Goal: Task Accomplishment & Management: Manage account settings

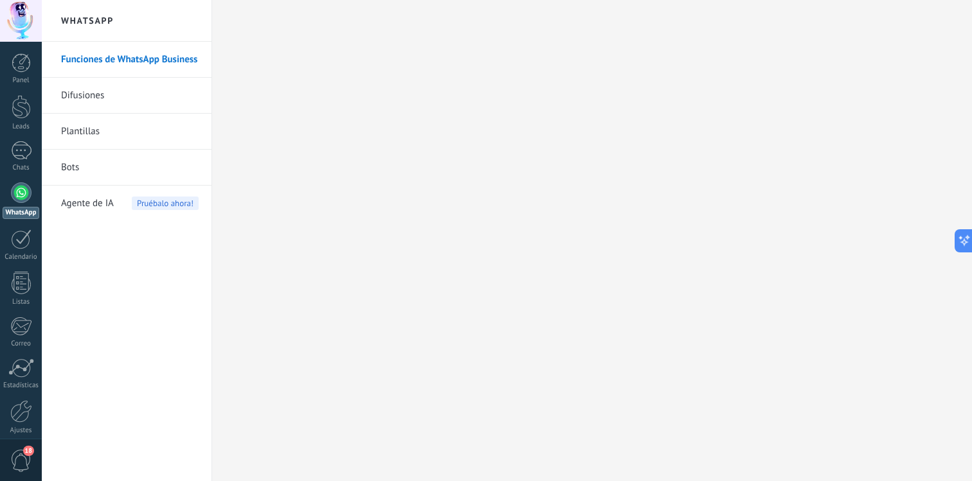
click at [147, 208] on span "Pruébalo ahora!" at bounding box center [165, 203] width 67 height 13
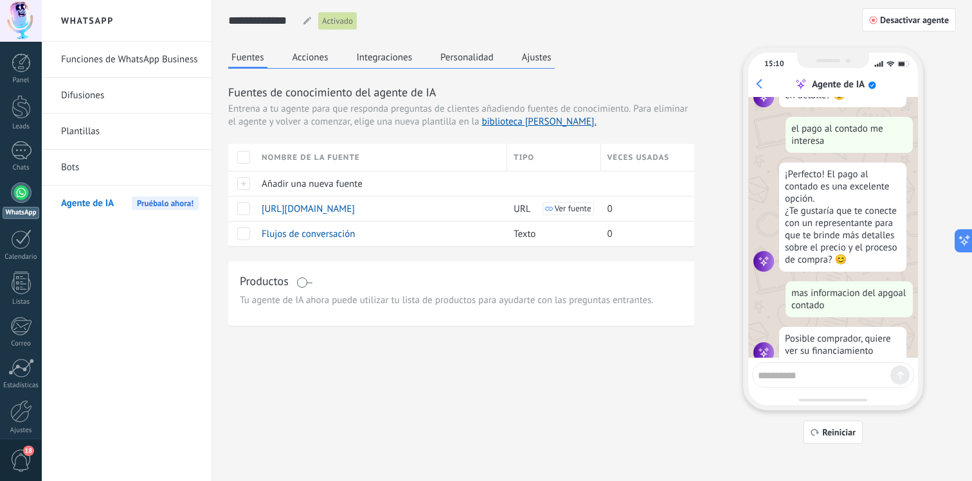
scroll to position [569, 0]
click at [835, 432] on span "Reiniciar" at bounding box center [838, 432] width 33 height 9
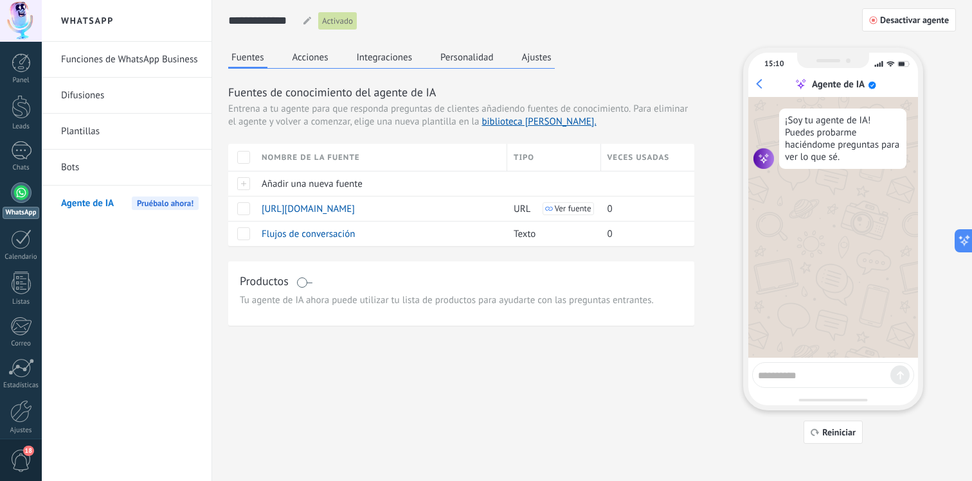
click at [825, 380] on textarea at bounding box center [824, 374] width 132 height 16
type textarea "****"
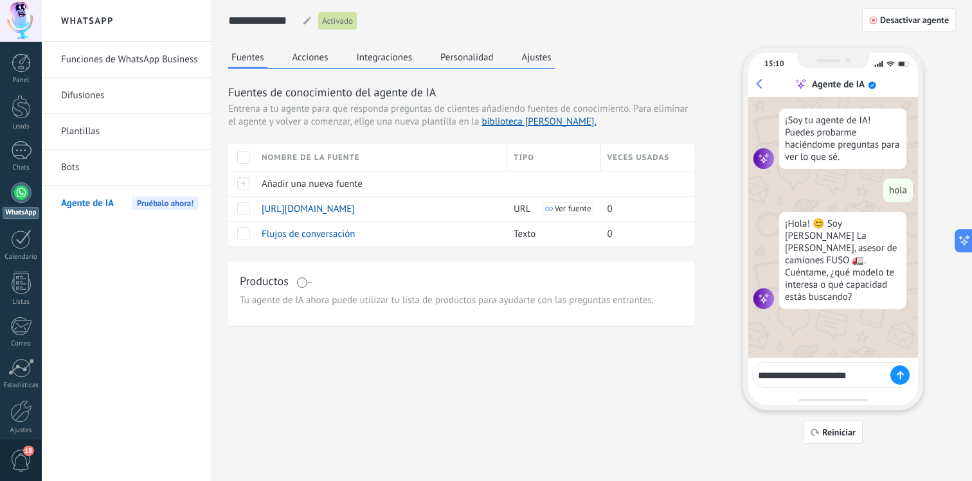
type textarea "**********"
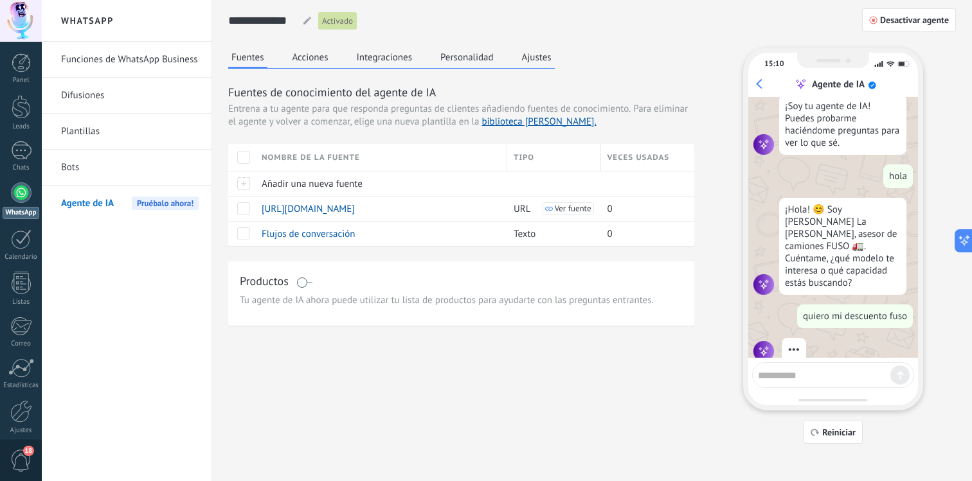
click at [840, 361] on div "15:10 Agente de IA ¡Soy tu agente de IA! Puedes probarme haciéndome preguntas p…" at bounding box center [833, 229] width 180 height 363
drag, startPoint x: 848, startPoint y: 326, endPoint x: 846, endPoint y: 346, distance: 19.4
click at [846, 344] on div "¡Soy tu agente de IA! Puedes probarme haciéndome preguntas para ver lo que sé. …" at bounding box center [833, 227] width 170 height 261
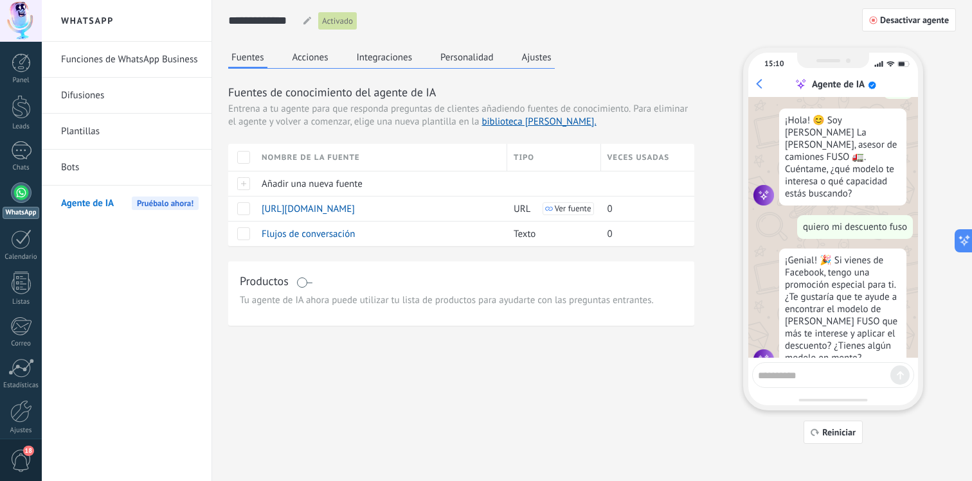
scroll to position [115, 0]
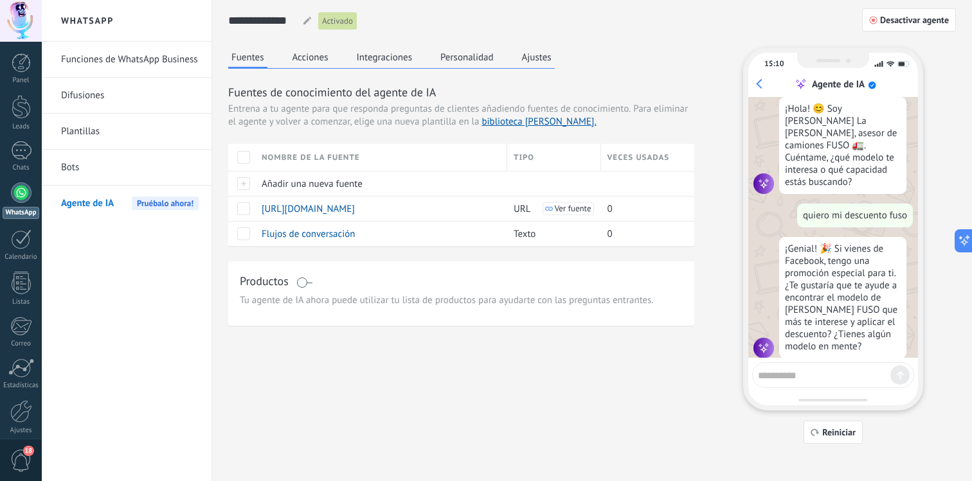
click at [845, 419] on div "15:10 Agente de IA ¡Soy tu agente de IA! Puedes probarme haciéndome preguntas p…" at bounding box center [833, 246] width 180 height 397
click at [843, 422] on button "Reiniciar" at bounding box center [832, 432] width 59 height 23
click at [842, 428] on span "Reiniciar" at bounding box center [838, 432] width 33 height 9
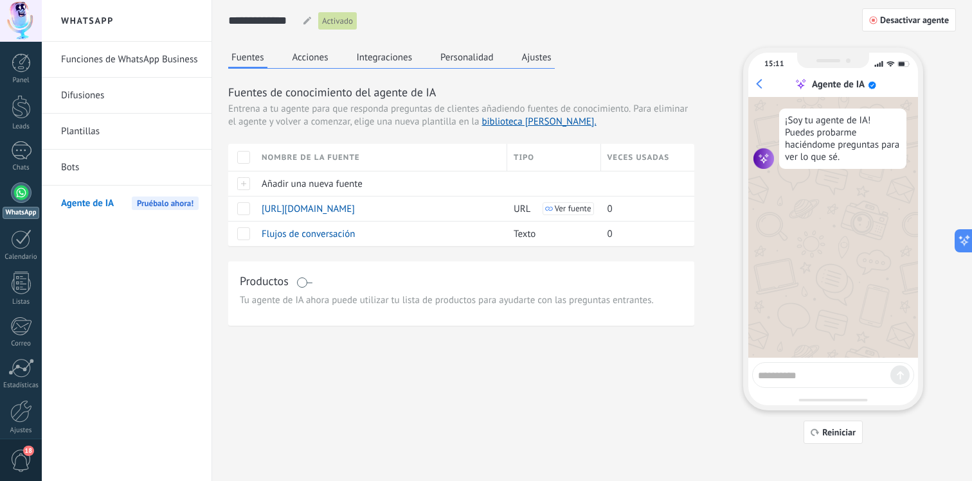
click at [838, 374] on textarea at bounding box center [824, 374] width 132 height 16
type textarea "*"
type textarea "****"
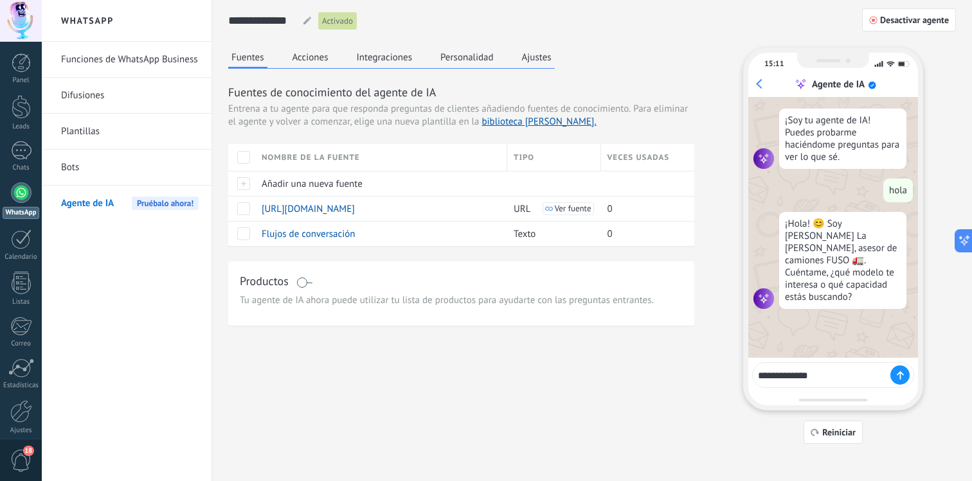
type textarea "**********"
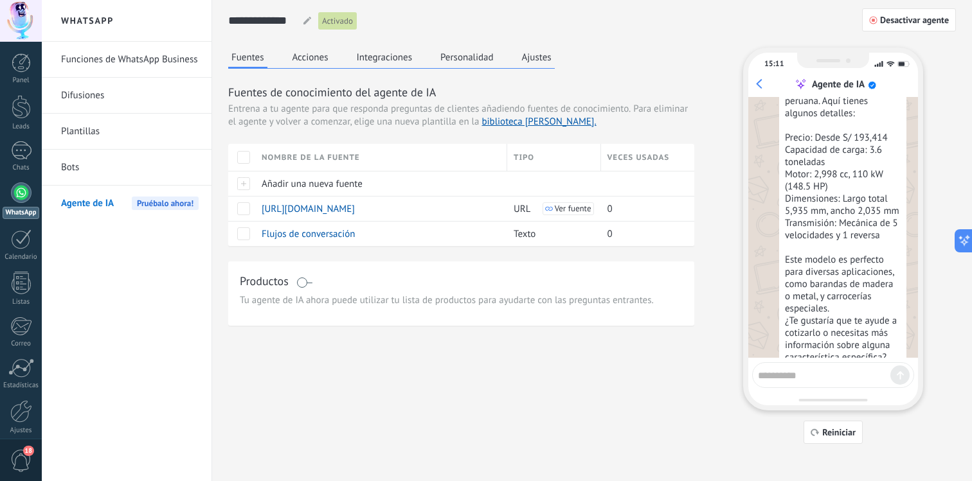
scroll to position [316, 0]
click at [834, 377] on textarea at bounding box center [824, 374] width 132 height 16
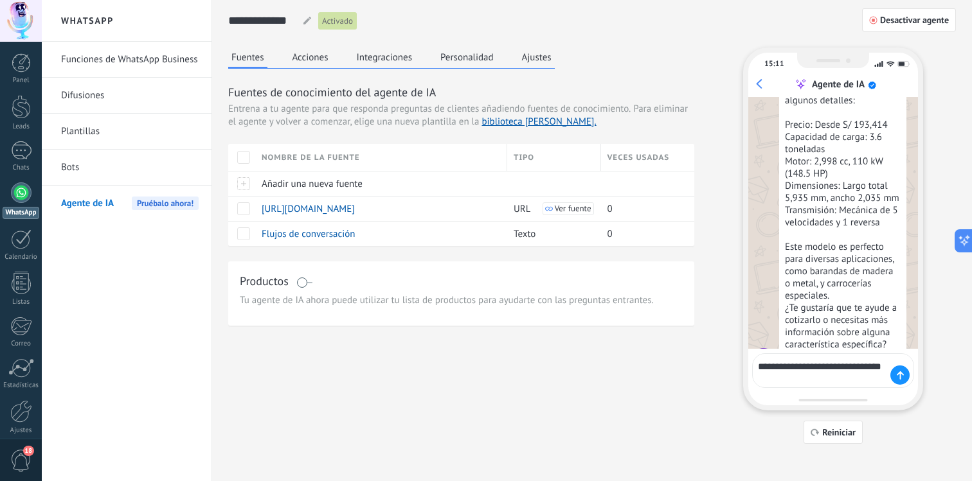
type textarea "**********"
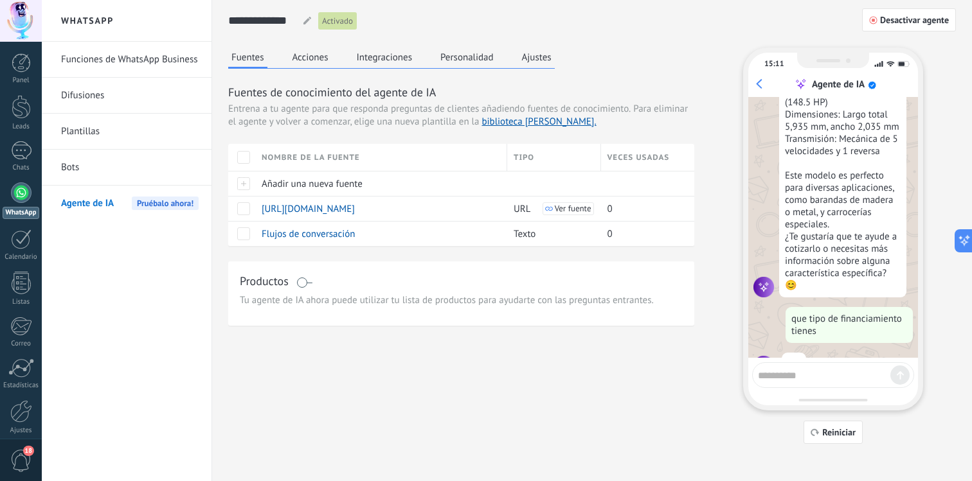
scroll to position [408, 0]
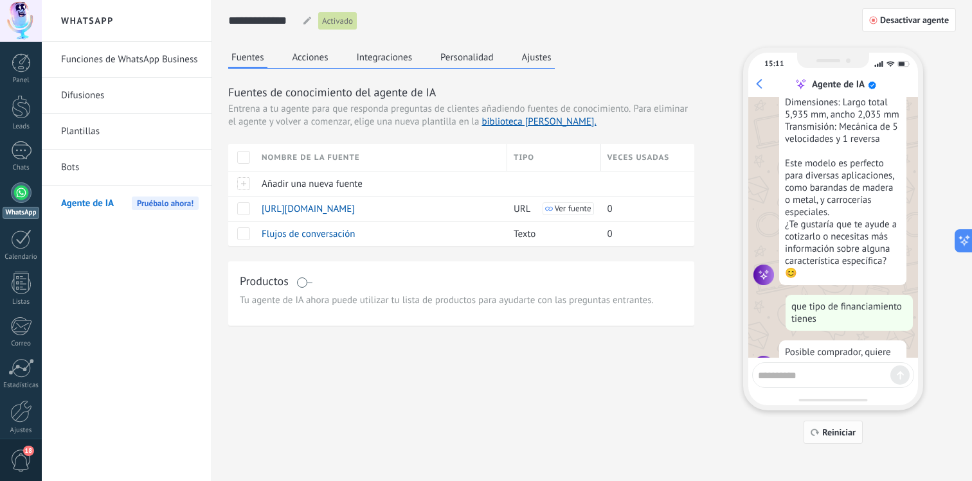
click at [841, 434] on span "Reiniciar" at bounding box center [838, 432] width 33 height 9
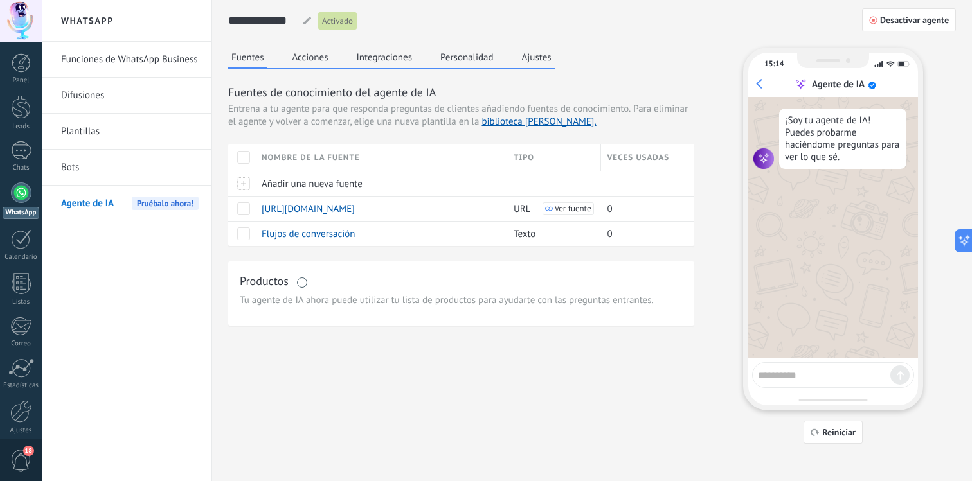
click at [825, 378] on textarea at bounding box center [824, 374] width 132 height 16
type textarea "**********"
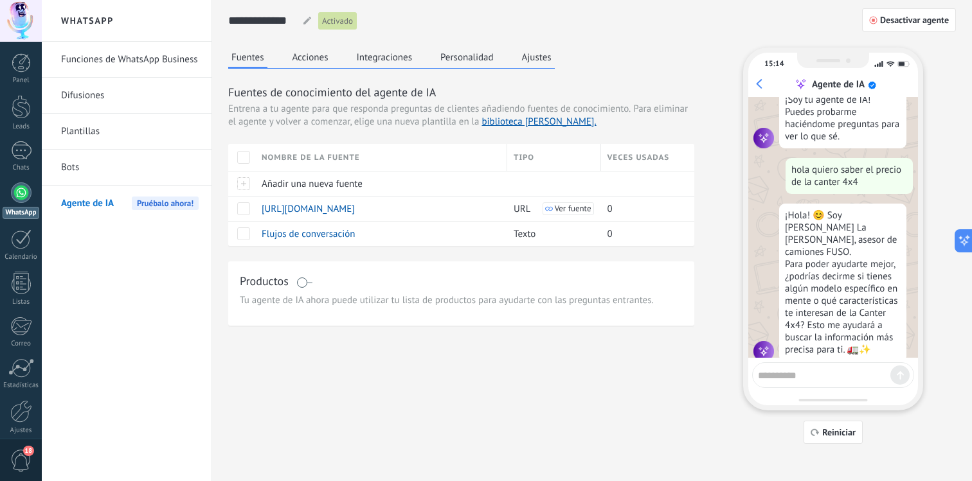
scroll to position [22, 0]
type textarea "*"
type textarea "**********"
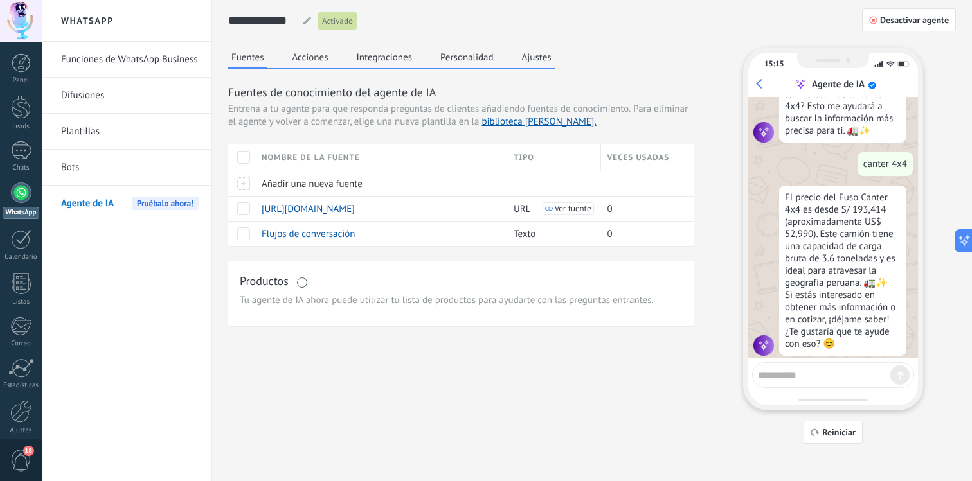
scroll to position [240, 0]
type textarea "**"
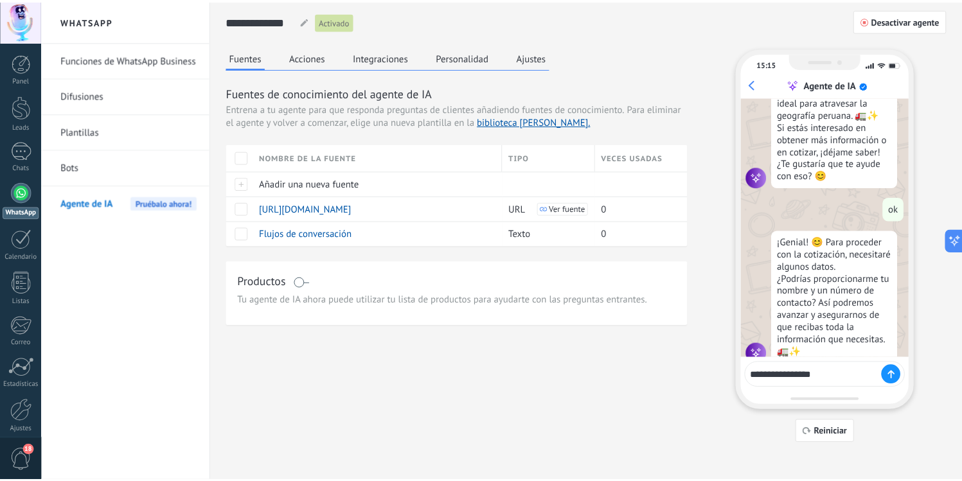
scroll to position [422, 0]
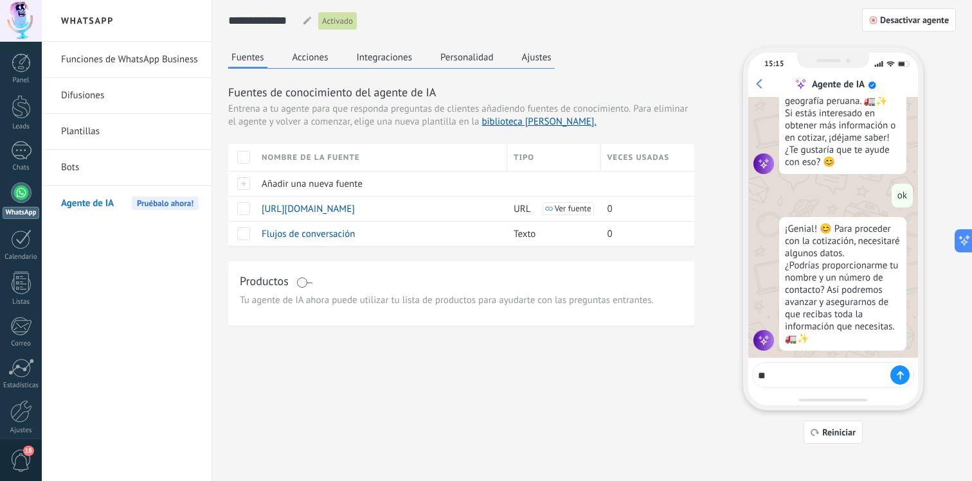
type textarea "*"
click at [821, 265] on div "¡Genial! 😊 Para proceder con la cotización, necesitaré algunos datos. ¿Podrías …" at bounding box center [842, 284] width 127 height 134
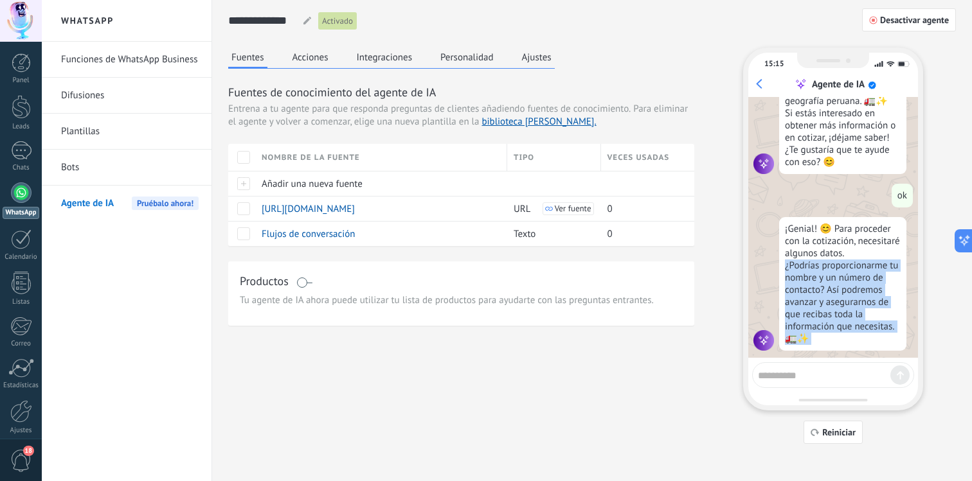
click at [821, 265] on div "¡Genial! 😊 Para proceder con la cotización, necesitaré algunos datos. ¿Podrías …" at bounding box center [842, 284] width 127 height 134
click at [834, 305] on div "¡Genial! 😊 Para proceder con la cotización, necesitaré algunos datos. ¿Podrías …" at bounding box center [842, 284] width 127 height 134
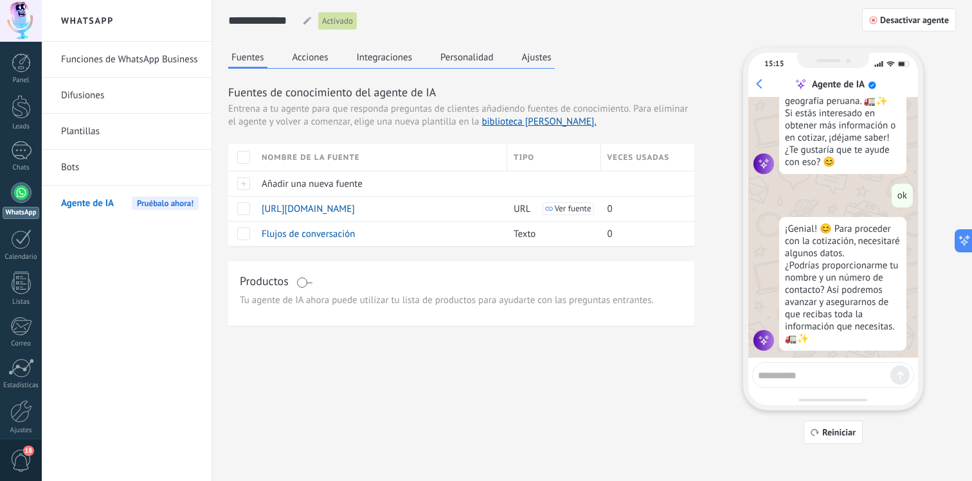
click at [123, 67] on link "Funciones de WhatsApp Business" at bounding box center [130, 60] width 138 height 36
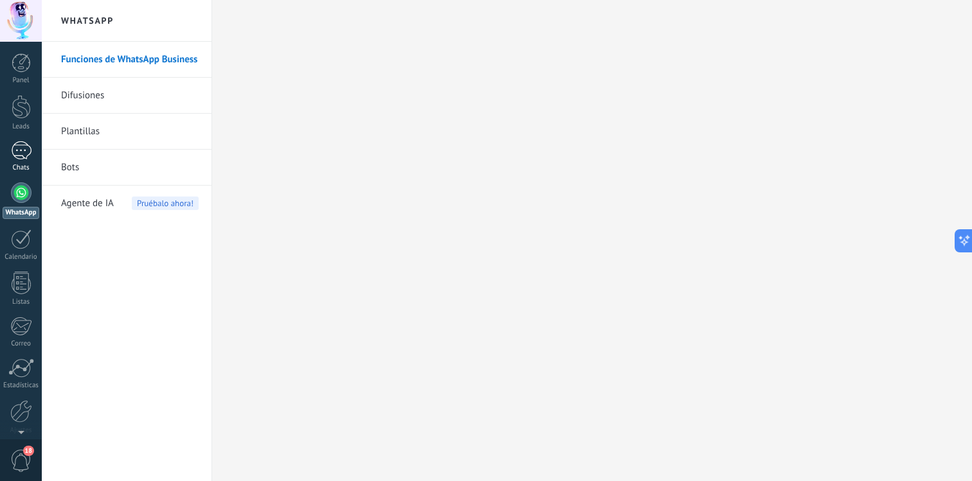
click at [21, 151] on div at bounding box center [21, 150] width 21 height 19
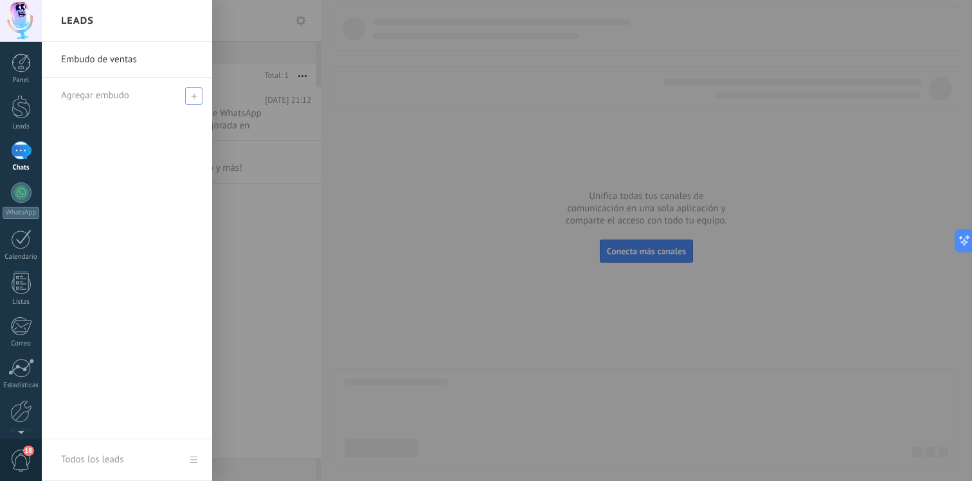
click at [174, 90] on div "Agregar embudo" at bounding box center [130, 95] width 138 height 35
click at [170, 116] on div "Embudo de ventas" at bounding box center [127, 241] width 170 height 398
click at [158, 53] on link "Embudo de ventas" at bounding box center [130, 60] width 138 height 36
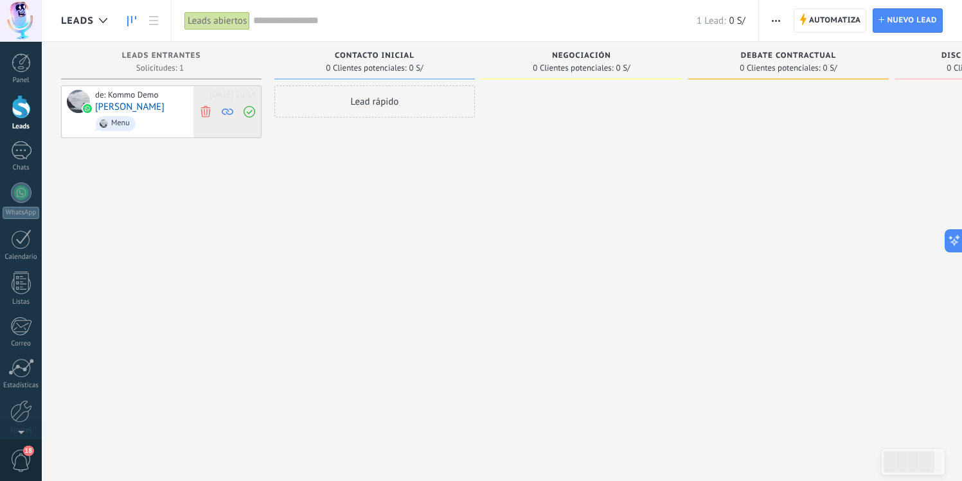
click at [255, 106] on span at bounding box center [248, 111] width 17 height 51
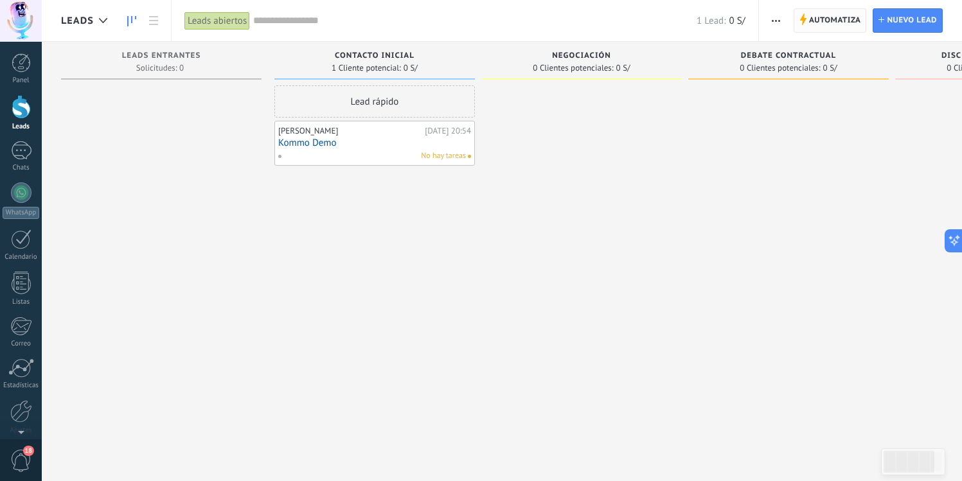
click at [811, 22] on span "Automatiza" at bounding box center [835, 20] width 52 height 23
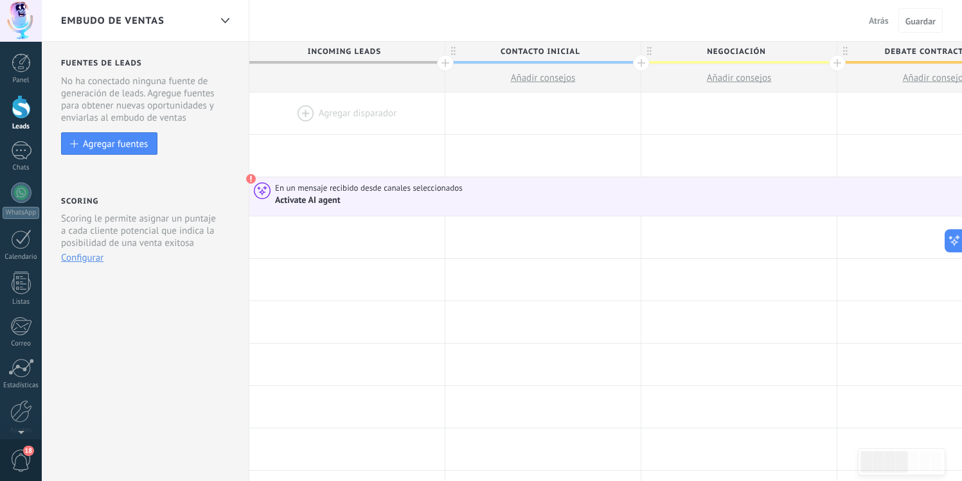
click at [348, 116] on div at bounding box center [346, 114] width 195 height 42
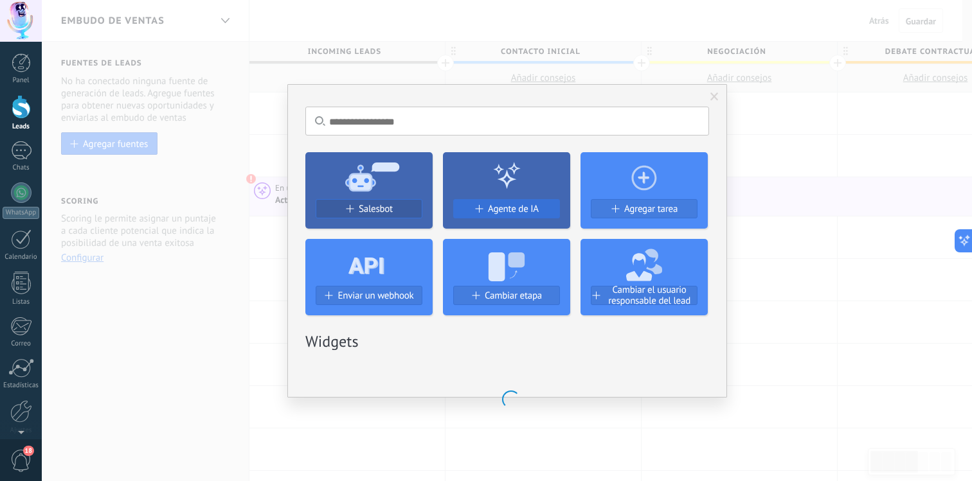
click at [501, 210] on div "Salesbot Agente de IA Agregar tarea Enviar un webhook Cambiar etapa Cambiar el …" at bounding box center [507, 229] width 404 height 174
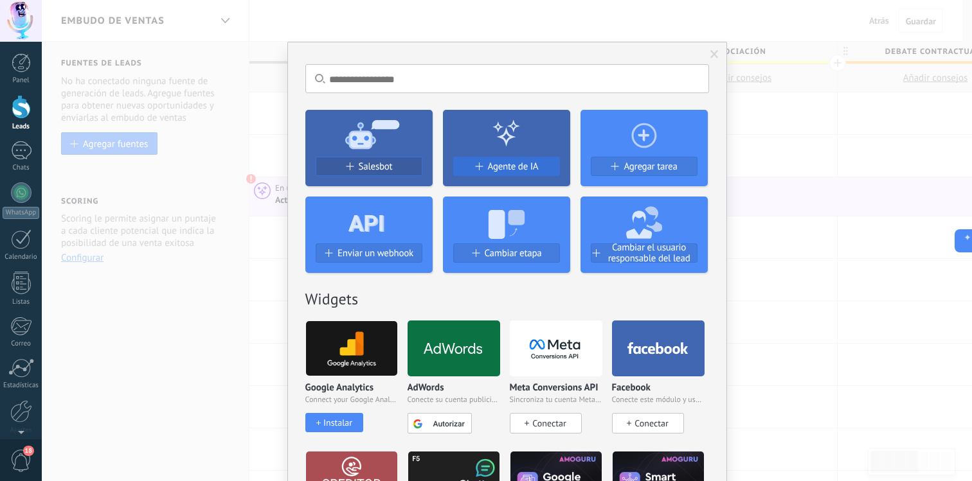
click at [535, 171] on span "Agente de IA" at bounding box center [513, 166] width 51 height 11
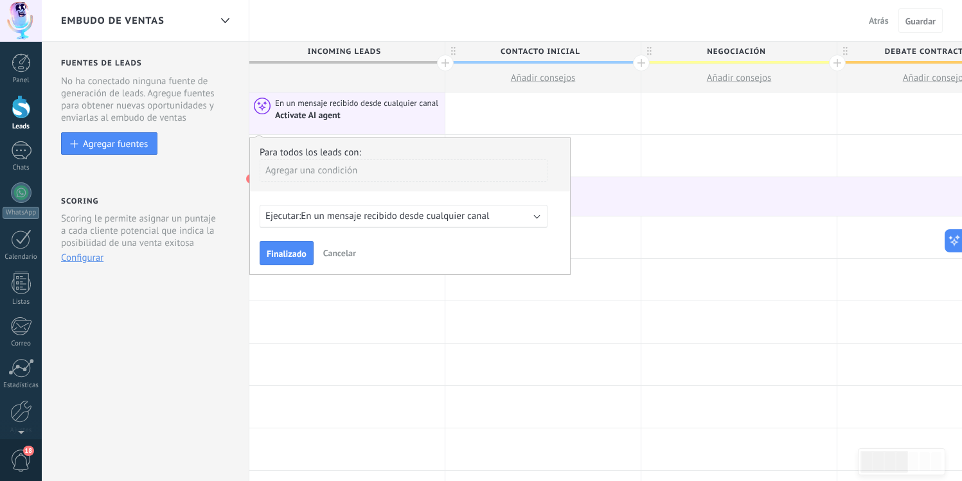
click at [359, 221] on span "En un mensaje recibido desde cualquier canal" at bounding box center [395, 216] width 188 height 12
click at [359, 222] on span "En un mensaje recibido desde cualquier canal" at bounding box center [395, 216] width 188 height 12
click at [359, 222] on span "0 horas antes del campo seleccionado" at bounding box center [379, 216] width 156 height 12
click at [394, 218] on span "0 horas antes del campo seleccionado" at bounding box center [379, 216] width 156 height 12
click at [543, 213] on div "Ejecutar: 0 horas antes del campo seleccionado" at bounding box center [404, 216] width 288 height 23
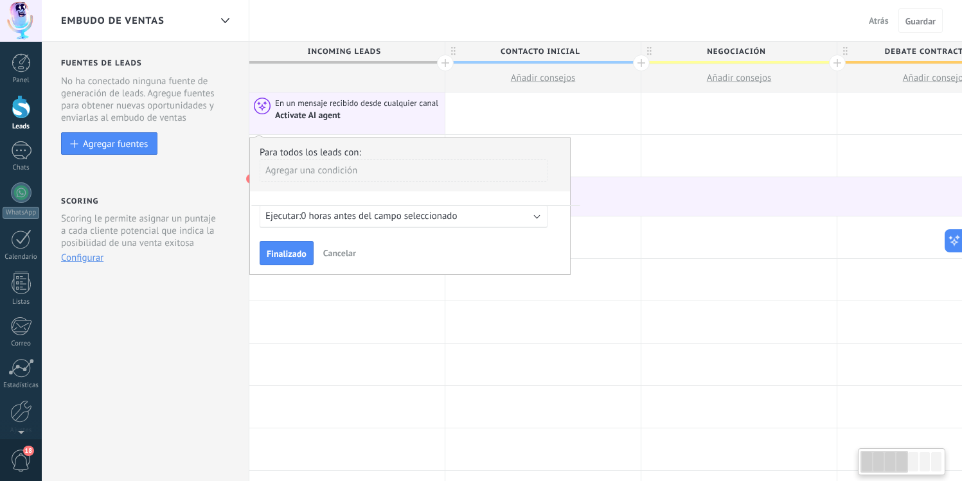
click at [343, 251] on span "Cancelar" at bounding box center [339, 253] width 33 height 12
click at [332, 293] on div at bounding box center [346, 280] width 195 height 42
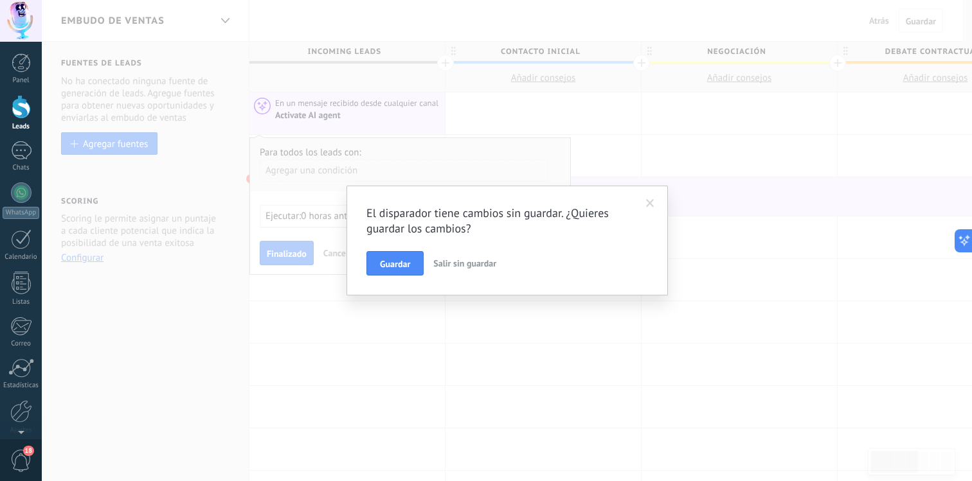
click at [445, 262] on span "Salir sin guardar" at bounding box center [464, 264] width 63 height 12
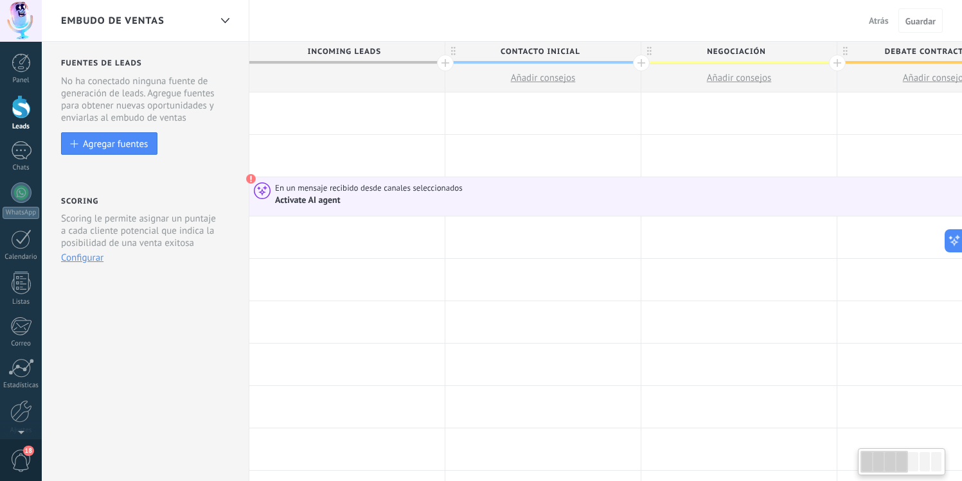
click at [317, 101] on div at bounding box center [346, 114] width 195 height 42
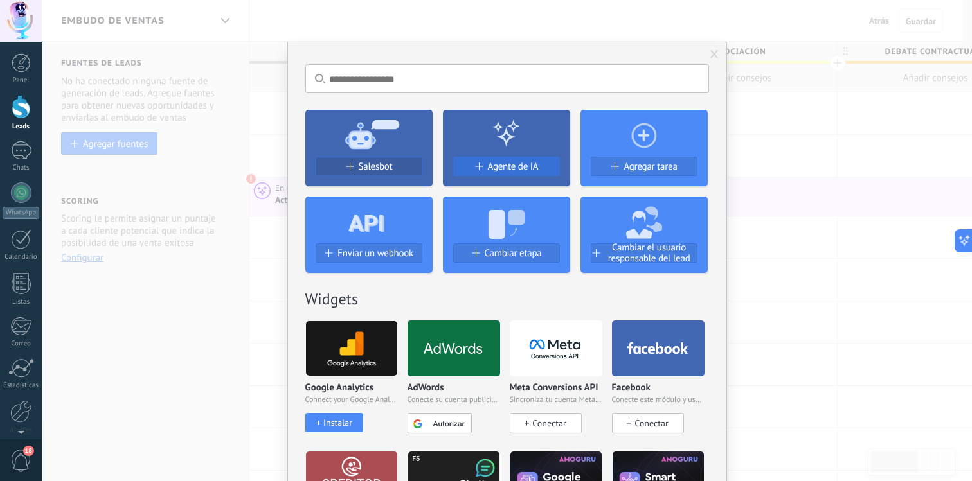
click at [499, 163] on span "Agente de IA" at bounding box center [513, 166] width 51 height 11
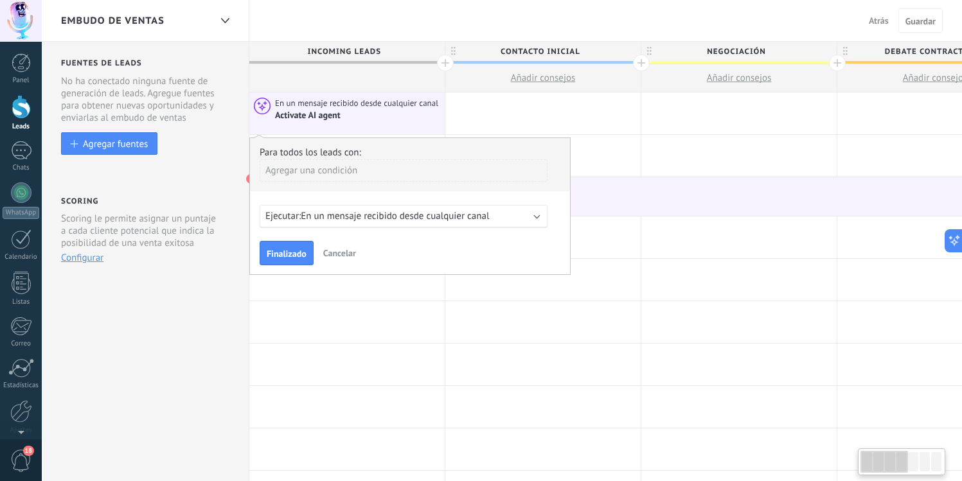
click at [370, 214] on span "En un mensaje recibido desde cualquier canal" at bounding box center [395, 216] width 188 height 12
click at [307, 214] on span "En un mensaje recibido desde cualquier canal" at bounding box center [395, 216] width 188 height 12
click at [316, 214] on span "0 horas antes del campo seleccionado" at bounding box center [379, 216] width 156 height 12
click at [317, 220] on span "0 horas antes del campo seleccionado" at bounding box center [379, 216] width 156 height 12
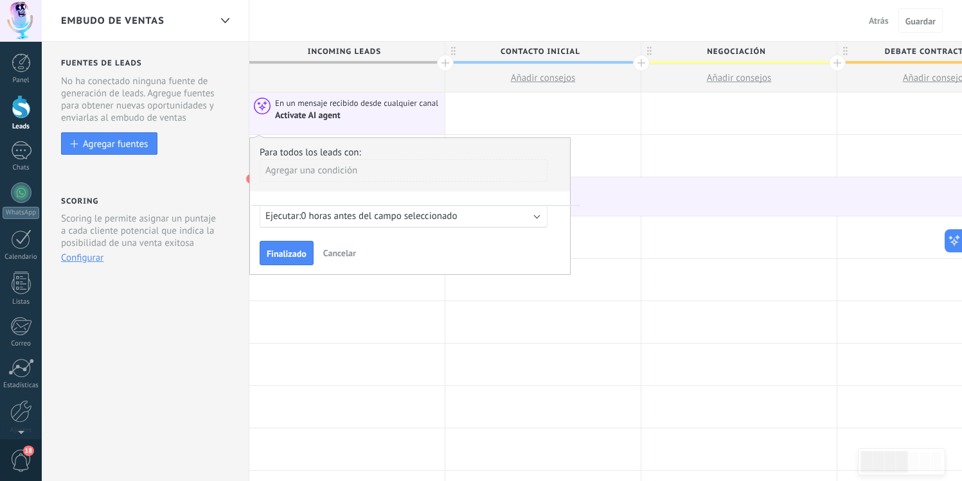
click at [317, 220] on span "0 horas antes del campo seleccionado" at bounding box center [379, 216] width 156 height 12
click at [373, 177] on div "Agregar una condición" at bounding box center [404, 170] width 288 height 22
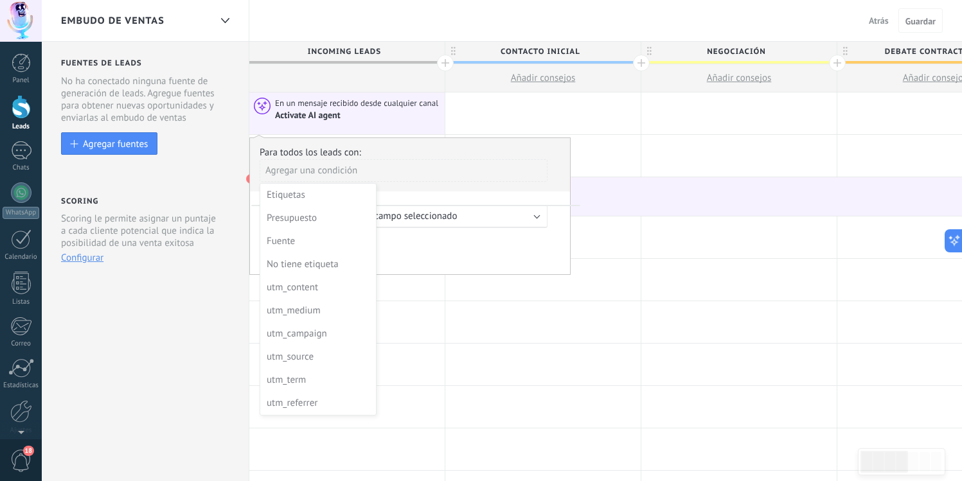
click at [375, 172] on div at bounding box center [410, 207] width 320 height 138
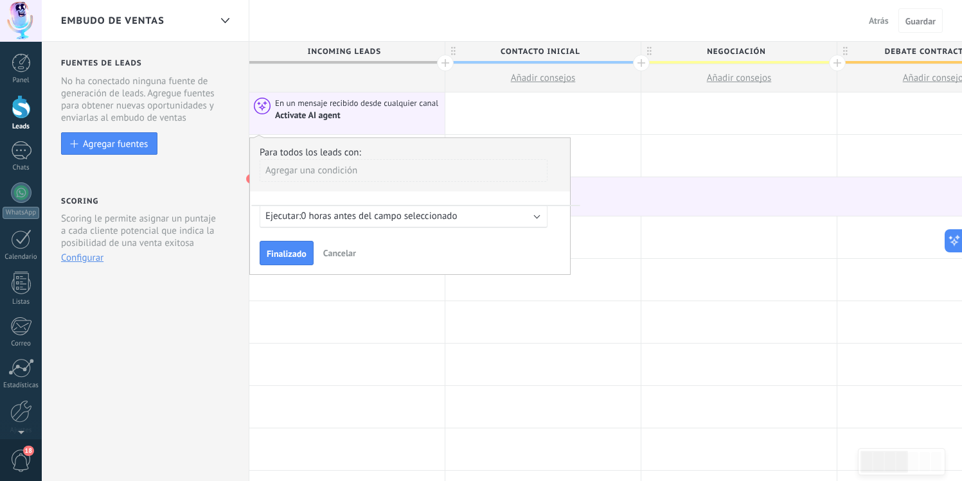
click at [374, 172] on div "Agregar una condición" at bounding box center [404, 170] width 288 height 22
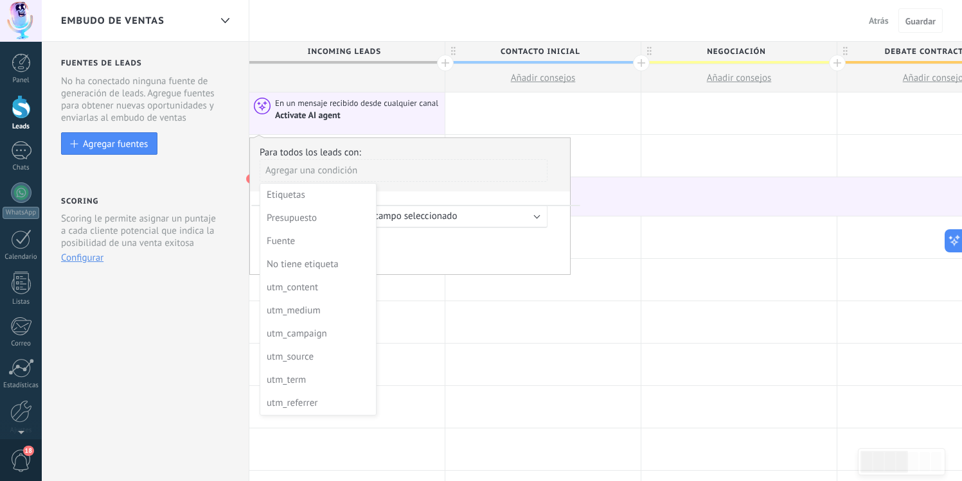
click at [443, 255] on div at bounding box center [410, 207] width 320 height 138
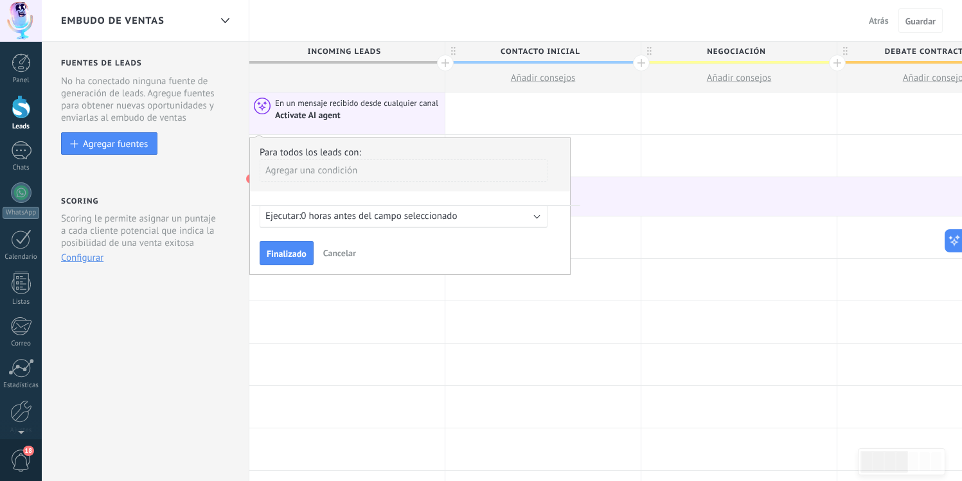
click at [385, 255] on div "Finalizado Cancelar" at bounding box center [410, 253] width 301 height 24
click at [360, 255] on button "Cancelar" at bounding box center [339, 253] width 43 height 19
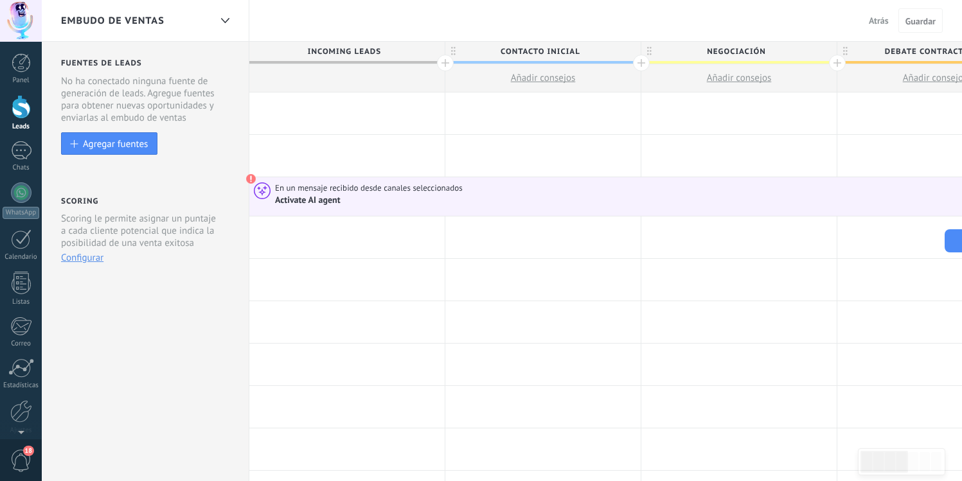
click at [389, 129] on div at bounding box center [346, 114] width 195 height 42
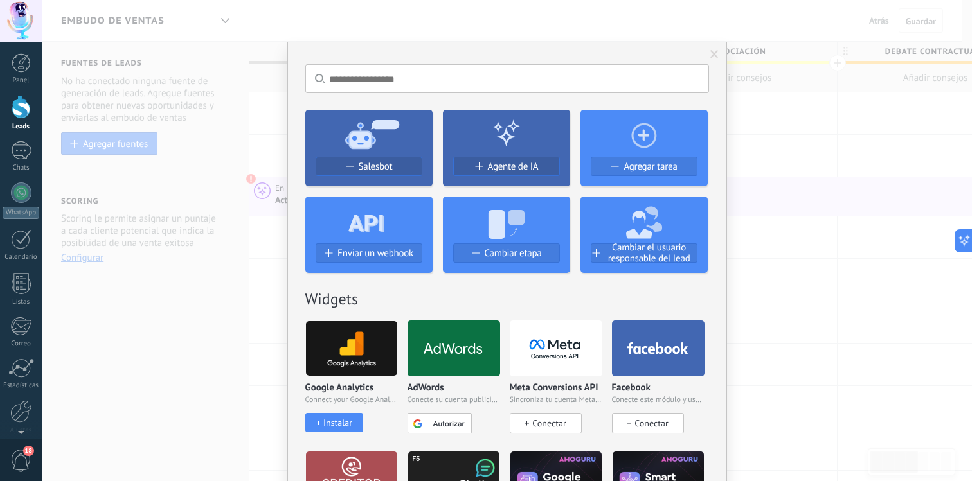
click at [497, 136] on use at bounding box center [506, 132] width 23 height 21
click at [488, 168] on span "Agente de IA" at bounding box center [513, 166] width 51 height 11
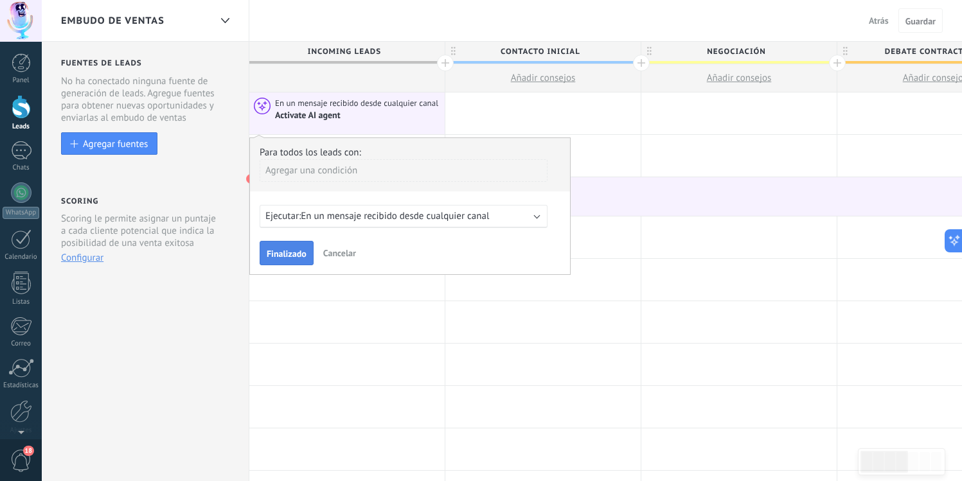
click at [301, 248] on button "Finalizado" at bounding box center [287, 253] width 54 height 24
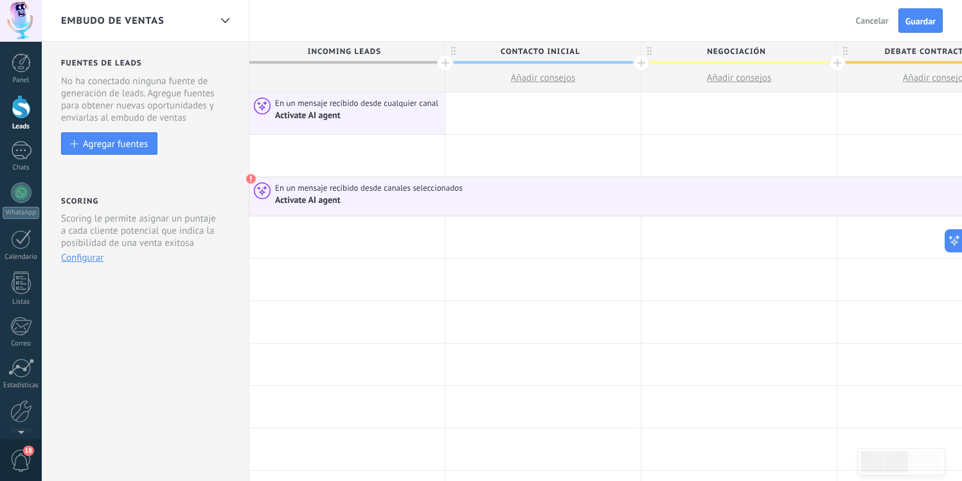
click at [337, 202] on div "Activate AI agent" at bounding box center [308, 201] width 67 height 12
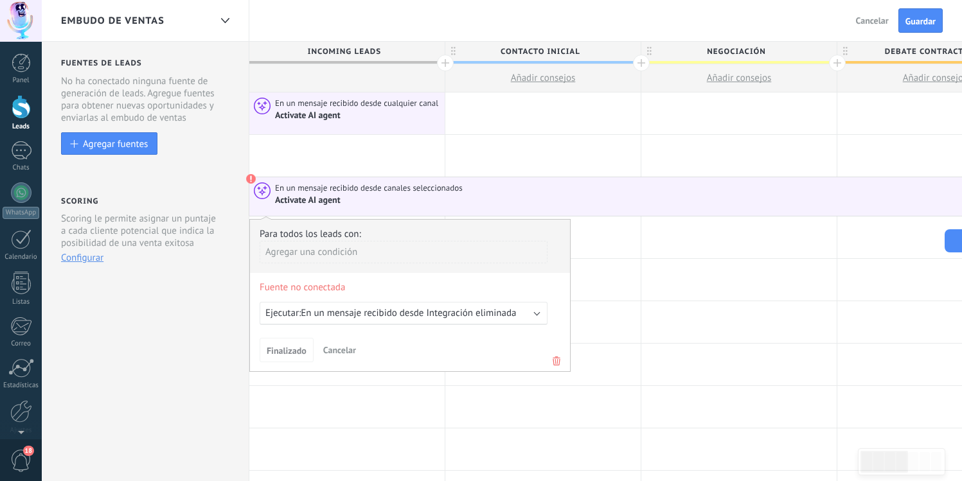
click at [325, 287] on span "Fuente no conectada" at bounding box center [403, 285] width 307 height 15
click at [325, 319] on span "En un mensaje recibido desde Integración eliminada" at bounding box center [408, 313] width 215 height 12
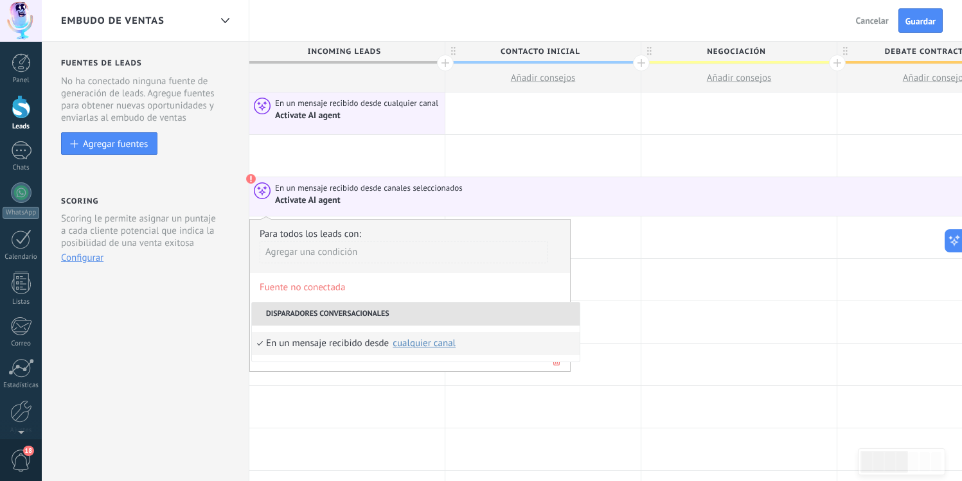
click at [501, 359] on div "En un mensaje recibido desde Ninguno Integración eliminada cualquier canal" at bounding box center [416, 344] width 328 height 36
click at [557, 355] on li "En un mensaje recibido desde Ninguno Integración eliminada cualquier canal" at bounding box center [416, 343] width 328 height 23
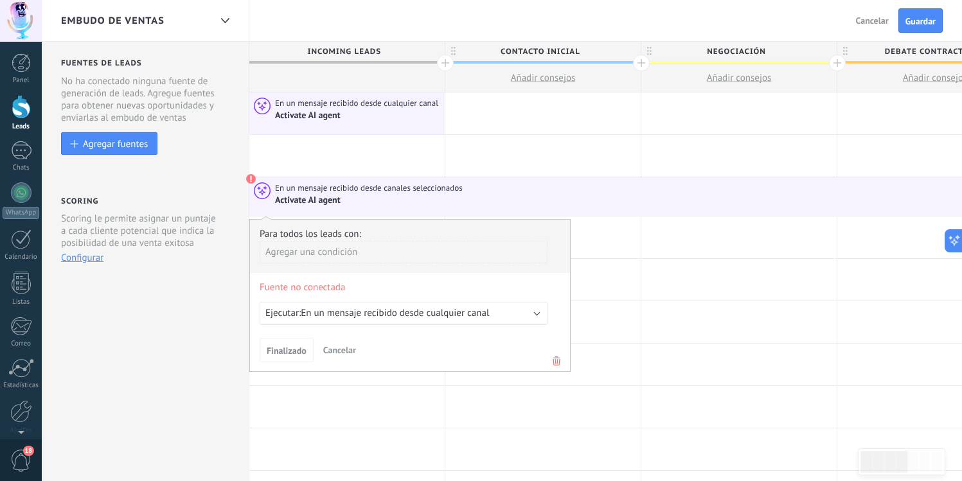
click at [555, 357] on icon at bounding box center [556, 360] width 14 height 15
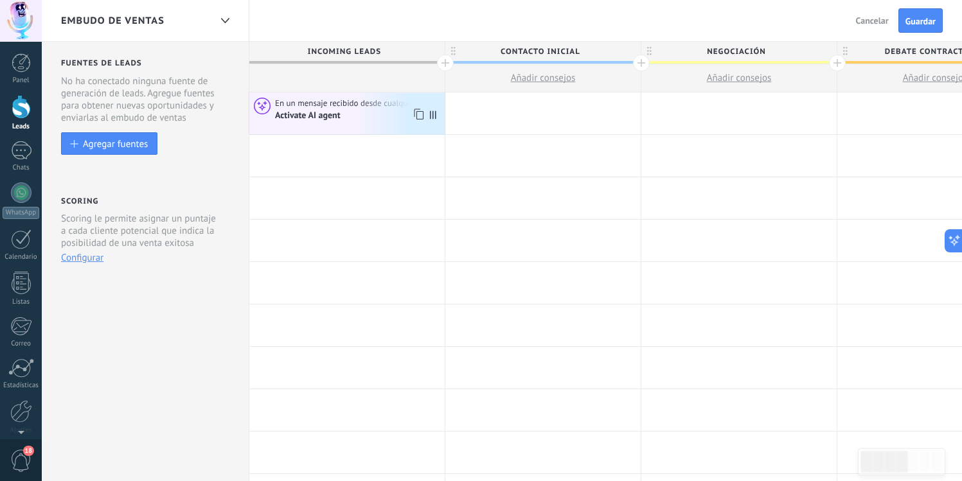
click at [341, 119] on div "Activate AI agent" at bounding box center [308, 116] width 67 height 12
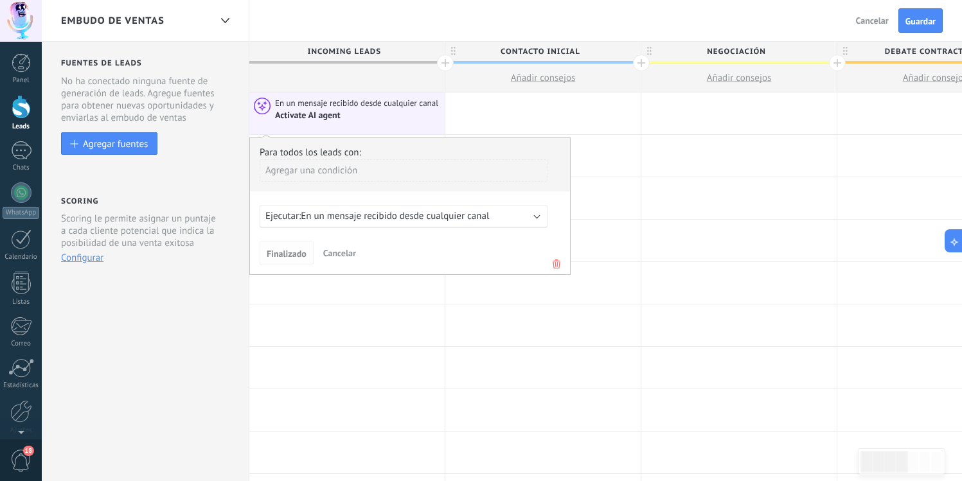
click at [292, 252] on span "Finalizado" at bounding box center [287, 253] width 40 height 9
click at [330, 213] on span "En un mensaje recibido desde cualquier canal" at bounding box center [395, 216] width 188 height 12
click at [292, 263] on button "Finalizado" at bounding box center [287, 253] width 54 height 24
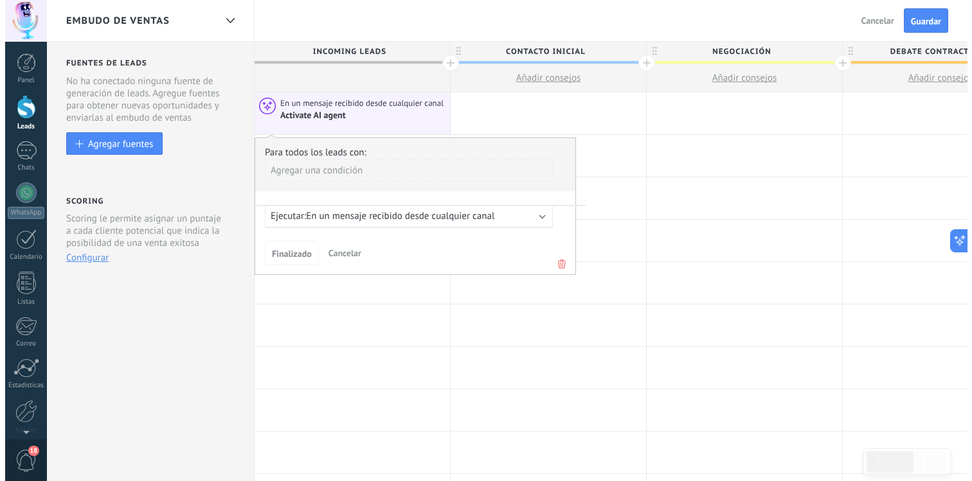
scroll to position [0, 1]
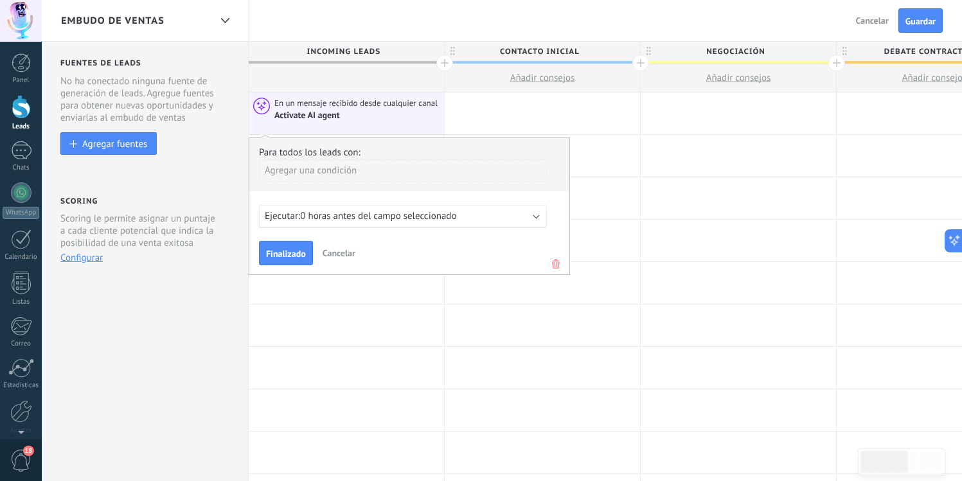
click at [334, 254] on span "Cancelar" at bounding box center [339, 253] width 33 height 12
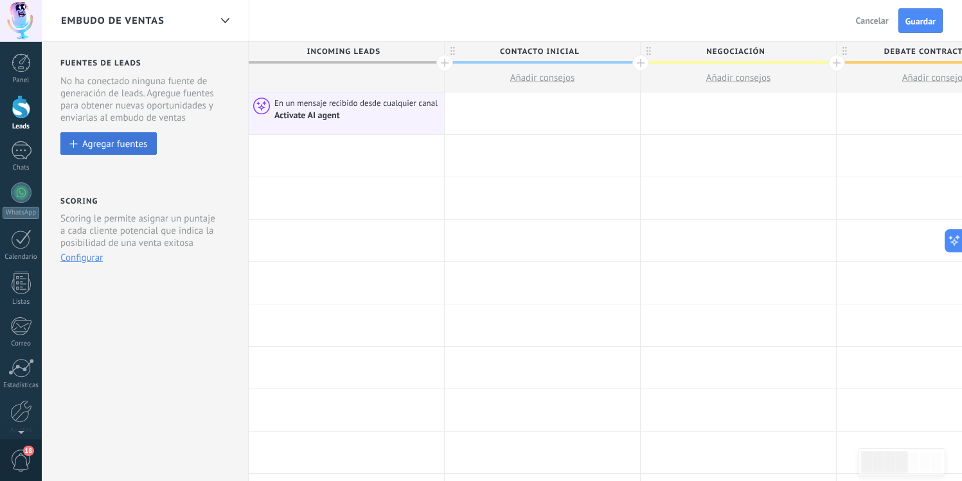
click at [128, 143] on div "Agregar fuentes" at bounding box center [114, 143] width 65 height 11
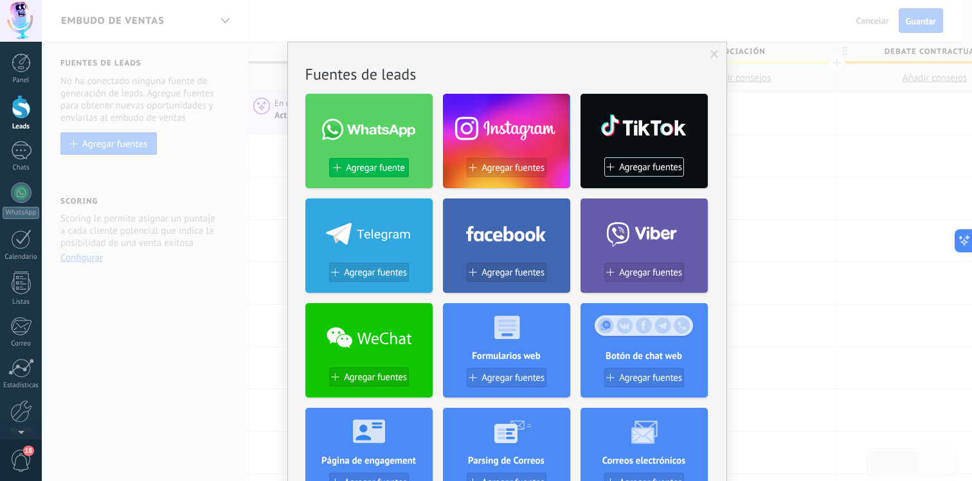
click at [397, 164] on span "Agregar fuente" at bounding box center [375, 168] width 58 height 11
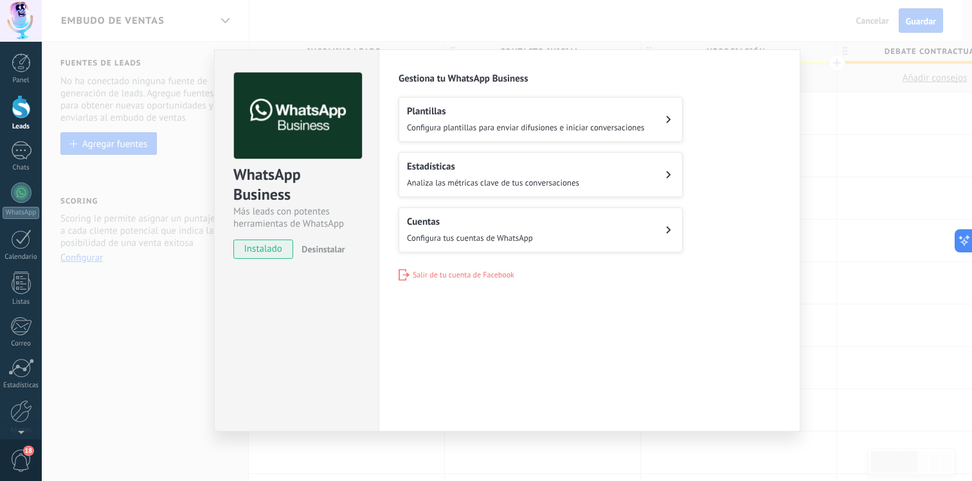
click at [488, 219] on h2 "Cuentas" at bounding box center [470, 222] width 126 height 12
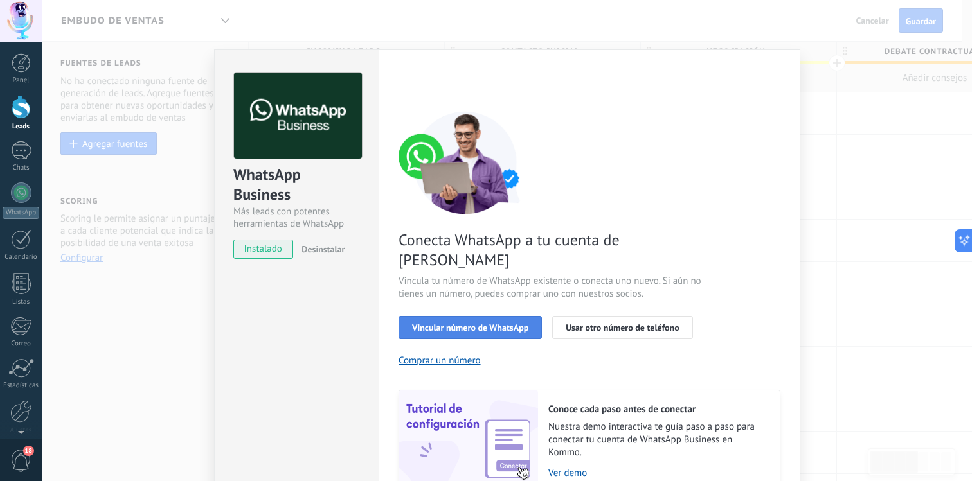
click at [492, 317] on button "Vincular número de WhatsApp" at bounding box center [469, 327] width 143 height 23
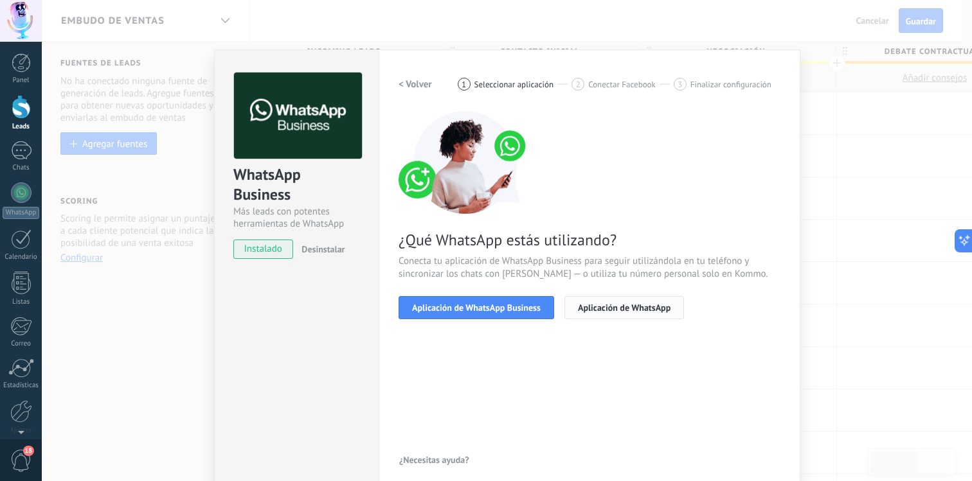
scroll to position [12, 0]
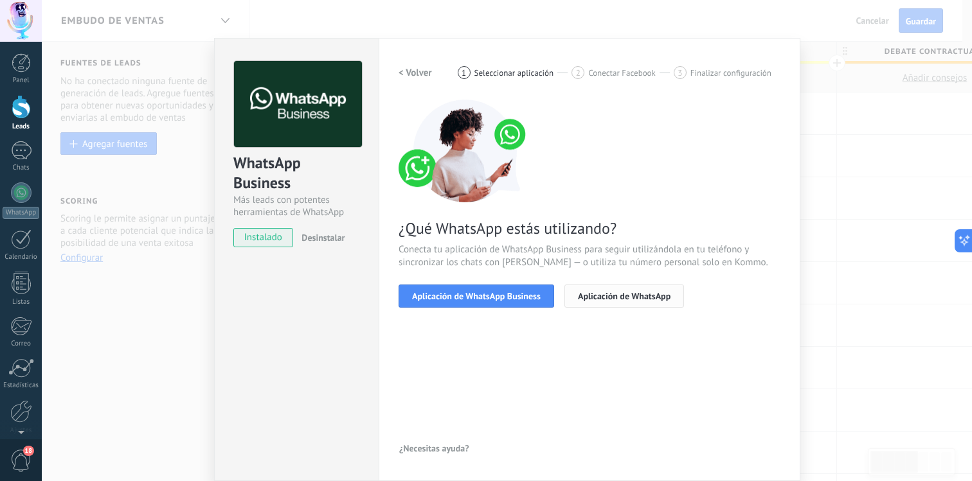
click at [624, 292] on span "Aplicación de WhatsApp" at bounding box center [624, 296] width 93 height 9
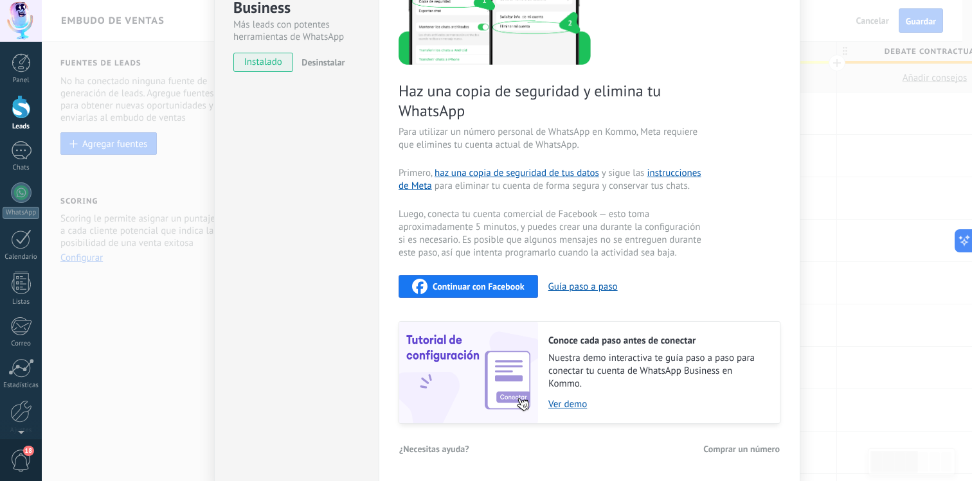
scroll to position [0, 0]
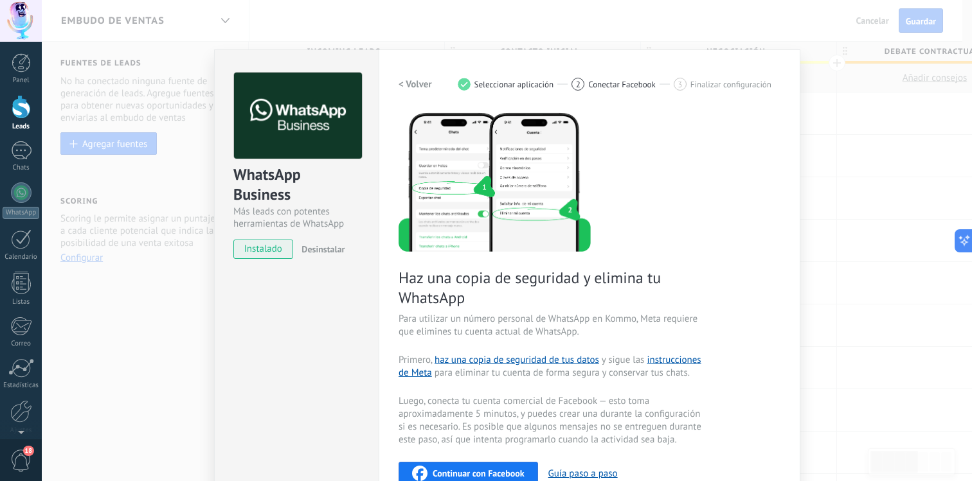
click at [424, 85] on h2 "< Volver" at bounding box center [414, 84] width 33 height 12
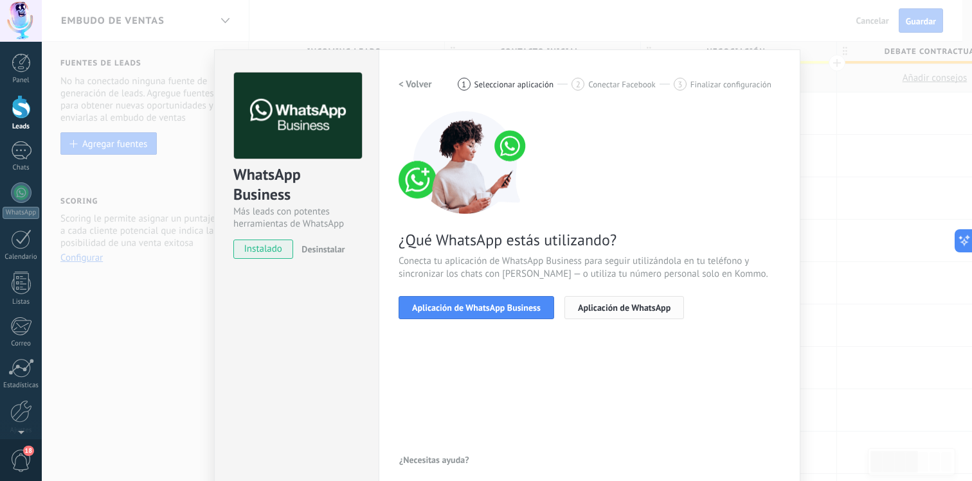
click at [601, 310] on span "Aplicación de WhatsApp" at bounding box center [624, 307] width 93 height 9
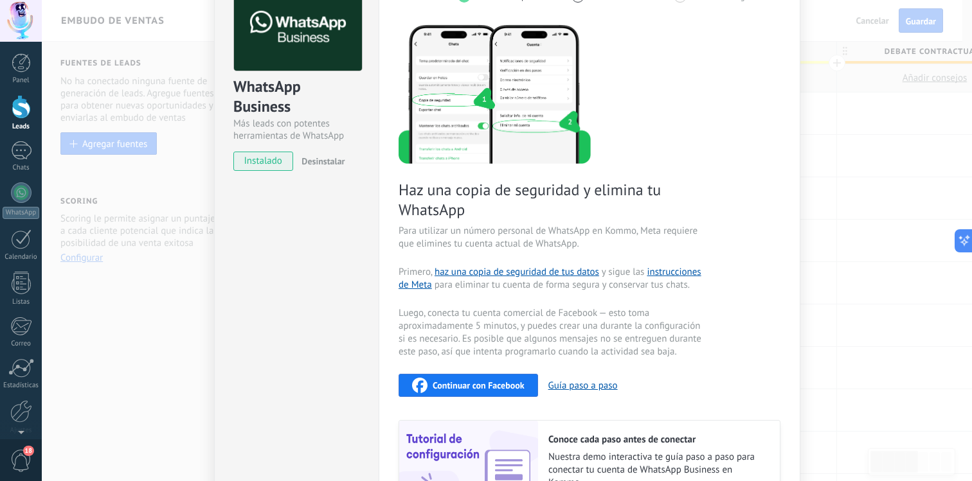
scroll to position [89, 0]
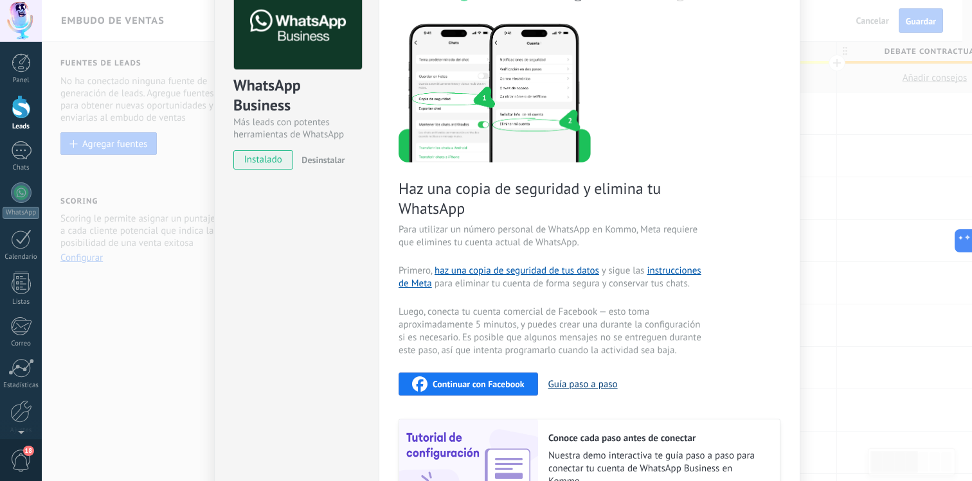
drag, startPoint x: 508, startPoint y: 384, endPoint x: 566, endPoint y: 377, distance: 58.9
click at [566, 368] on div "Haz una copia de seguridad y elimina tu WhatsApp Para utilizar un número person…" at bounding box center [589, 272] width 382 height 500
click at [566, 382] on button "Guía paso a paso" at bounding box center [582, 385] width 69 height 12
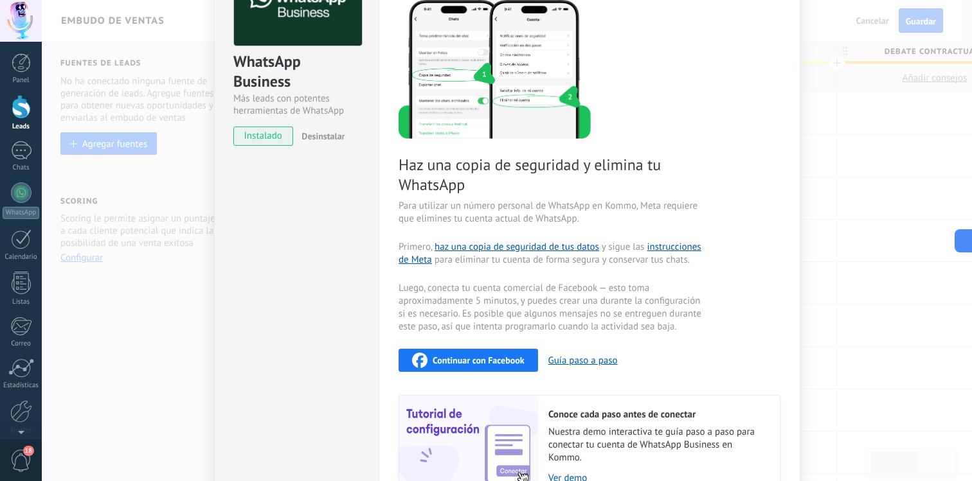
scroll to position [114, 0]
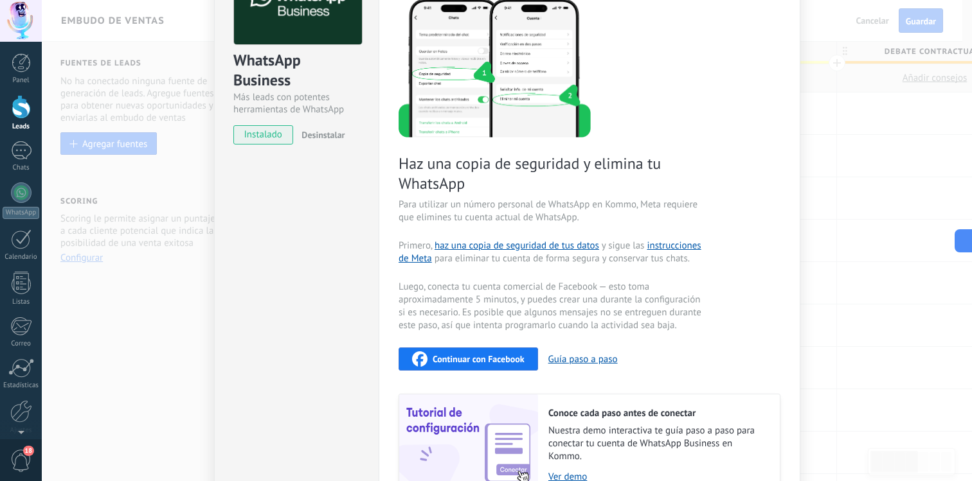
click at [472, 348] on button "Continuar con Facebook" at bounding box center [467, 359] width 139 height 23
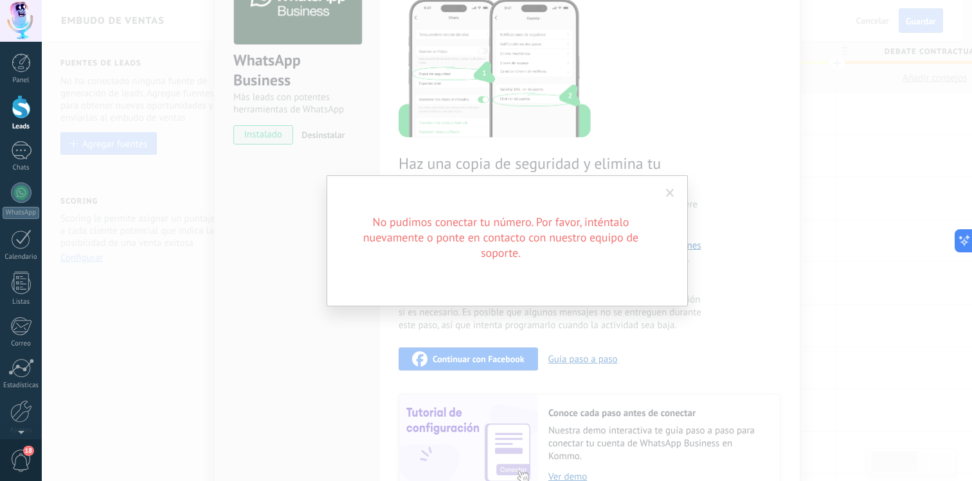
click at [543, 241] on h2 "No pudimos conectar tu número. Por favor, inténtalo nuevamente o ponte en conta…" at bounding box center [500, 238] width 308 height 46
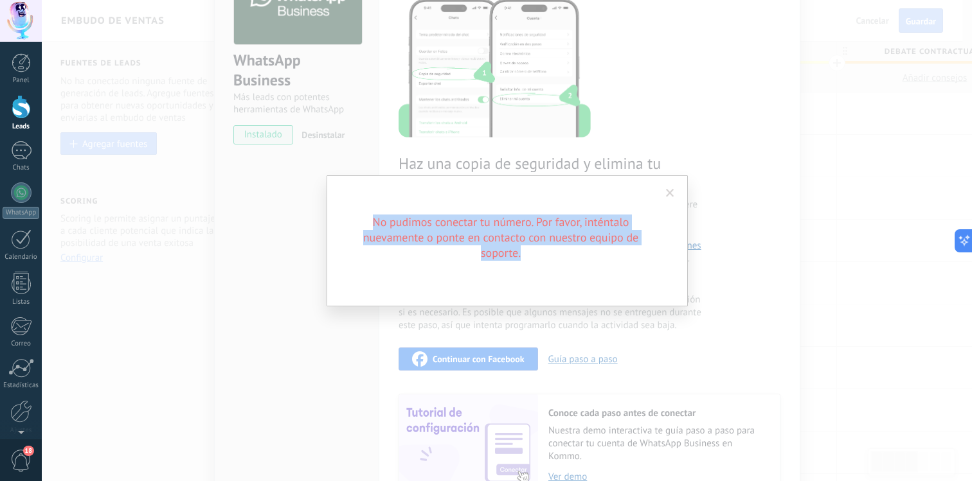
click at [543, 241] on h2 "No pudimos conectar tu número. Por favor, inténtalo nuevamente o ponte en conta…" at bounding box center [500, 238] width 308 height 46
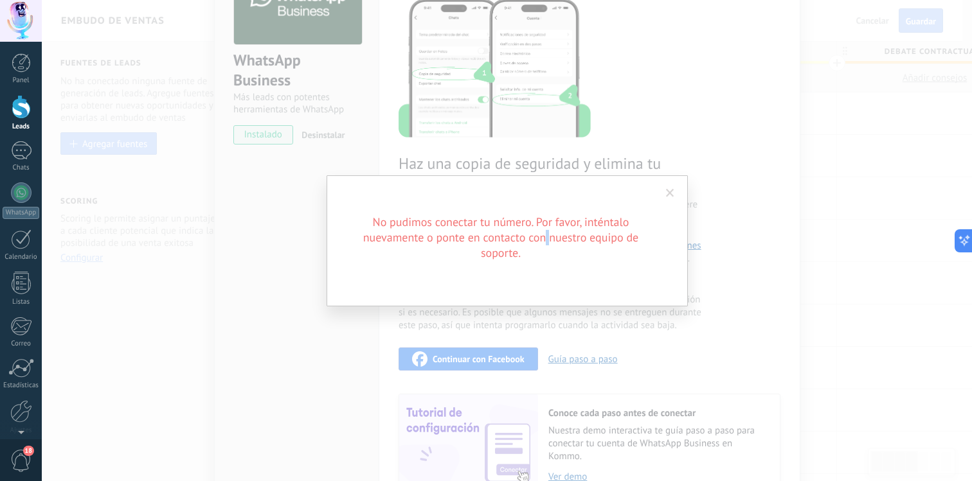
click at [533, 241] on h2 "No pudimos conectar tu número. Por favor, inténtalo nuevamente o ponte en conta…" at bounding box center [500, 238] width 308 height 46
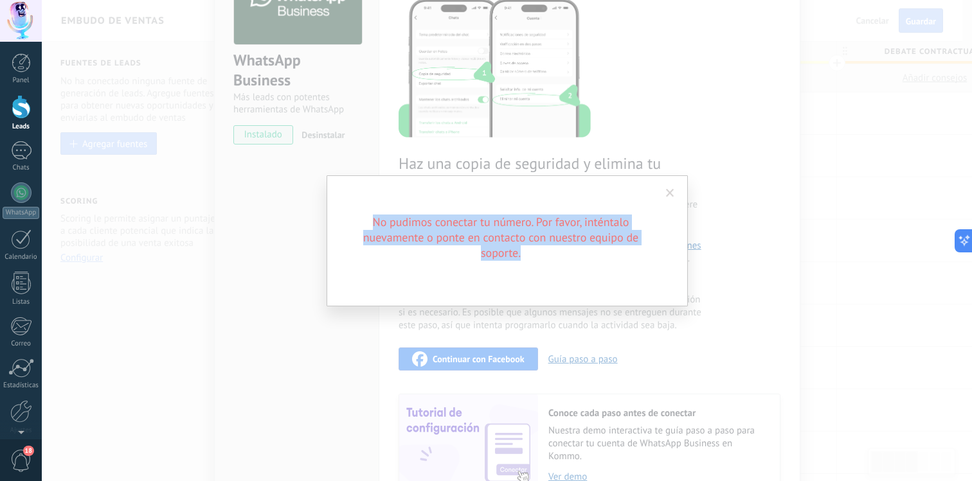
click at [533, 241] on h2 "No pudimos conectar tu número. Por favor, inténtalo nuevamente o ponte en conta…" at bounding box center [500, 238] width 308 height 46
